Goal: Task Accomplishment & Management: Manage account settings

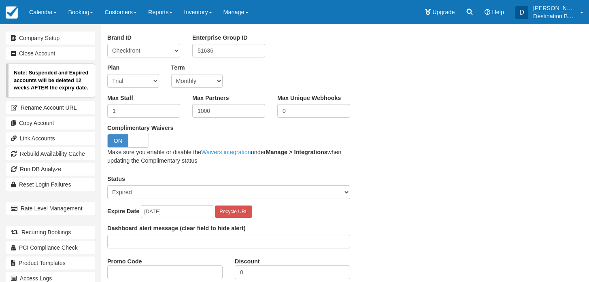
scroll to position [112, 0]
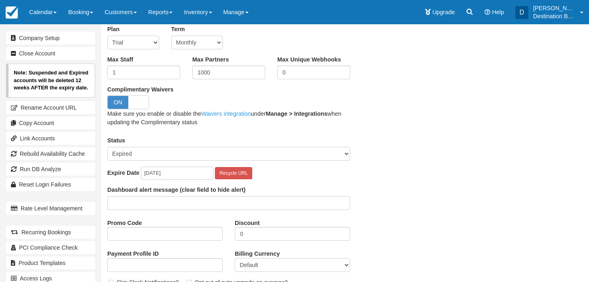
click at [134, 153] on select "Active Suspended Expired Moved (Read Only)" at bounding box center [228, 154] width 243 height 14
select select "ACTIVE"
click at [107, 147] on select "Active Suspended Expired Moved (Read Only)" at bounding box center [228, 154] width 243 height 14
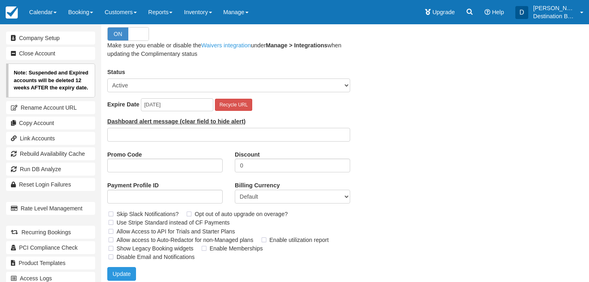
scroll to position [187, 0]
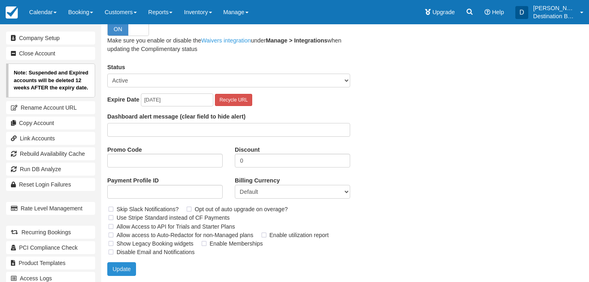
click at [123, 269] on button "Update" at bounding box center [121, 270] width 29 height 14
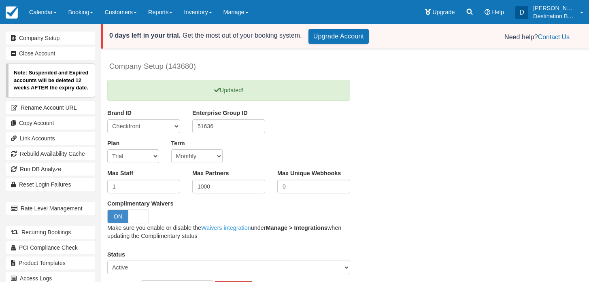
click at [126, 156] on select "Trial Soho Professional Plus Managed Developer Partner Flex Complementary Hiber…" at bounding box center [133, 156] width 52 height 14
click at [142, 157] on select "Trial Soho Professional Plus Managed Developer Partner Flex Complementary Hiber…" at bounding box center [133, 156] width 52 height 14
select select "4"
click at [107, 149] on select "Trial Soho Professional Plus Managed Developer Partner Flex Complementary Hiber…" at bounding box center [133, 156] width 52 height 14
click at [421, 120] on div "Company Setup (143680) Updated! Unsaved Changes Brand ID Checkfront RentaBikeNo…" at bounding box center [322, 260] width 442 height 419
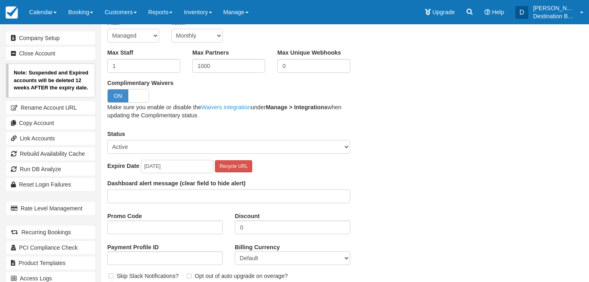
scroll to position [189, 0]
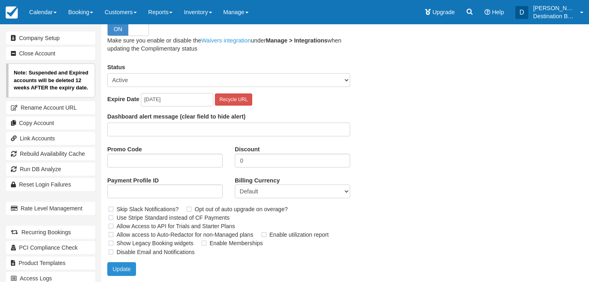
click at [118, 268] on button "Update" at bounding box center [121, 270] width 29 height 14
